Goal: Transaction & Acquisition: Subscribe to service/newsletter

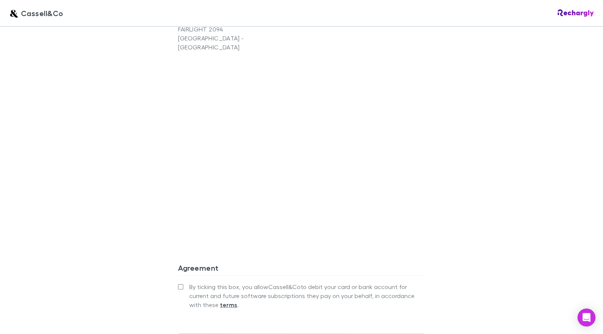
scroll to position [681, 0]
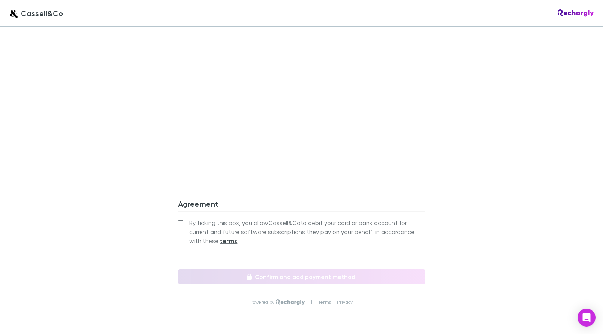
click at [187, 218] on label "By ticking this box, you allow [PERSON_NAME] to debit your card or bank account…" at bounding box center [301, 231] width 247 height 27
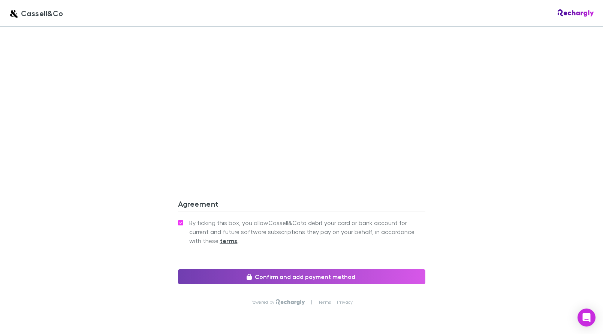
click at [262, 269] on button "Confirm and add payment method" at bounding box center [301, 276] width 247 height 15
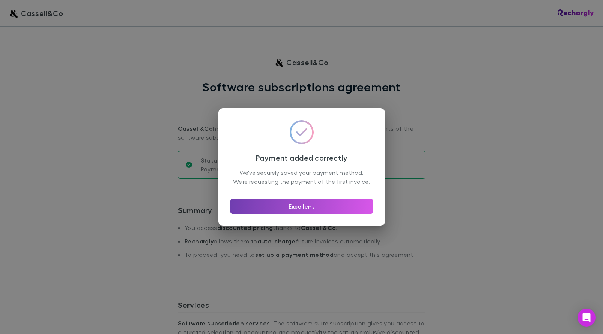
click at [307, 213] on button "Excellent" at bounding box center [301, 206] width 142 height 15
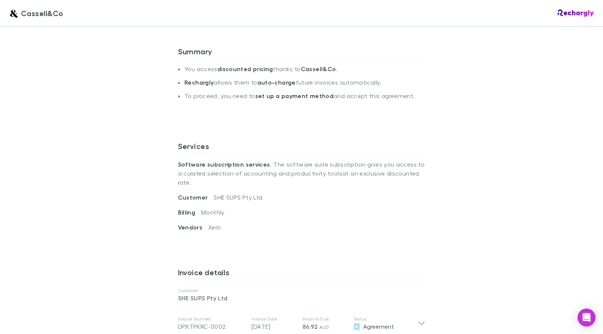
scroll to position [164, 0]
